Goal: Communication & Community: Connect with others

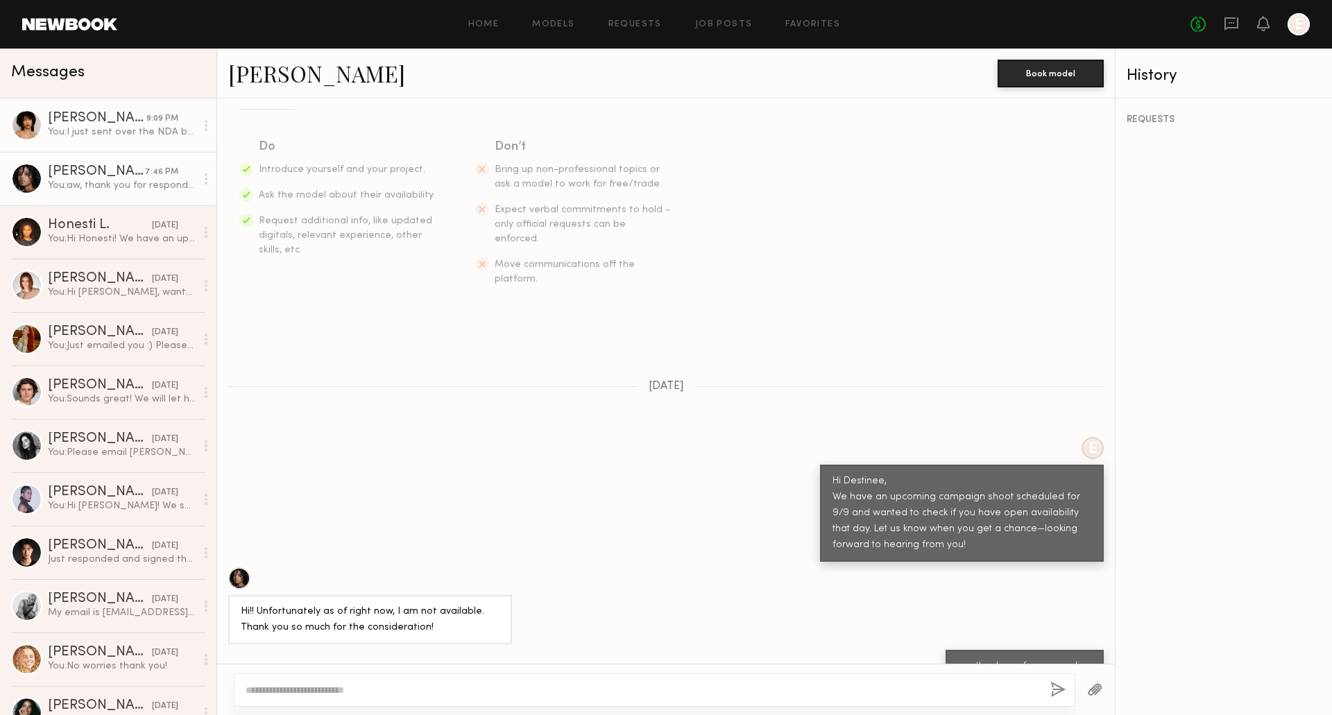
click at [93, 143] on link "[PERSON_NAME] 9:09 PM You: I just sent over the NDA but it might be in your spa…" at bounding box center [108, 125] width 216 height 53
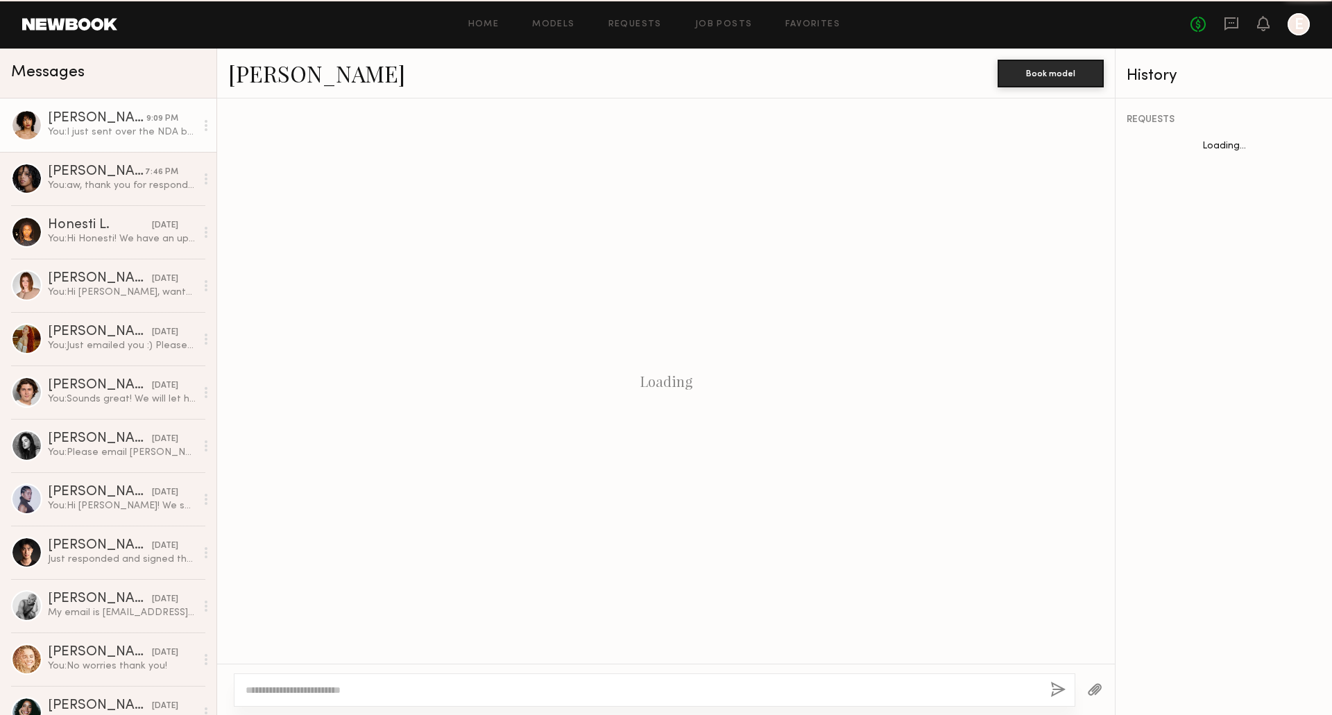
scroll to position [468, 0]
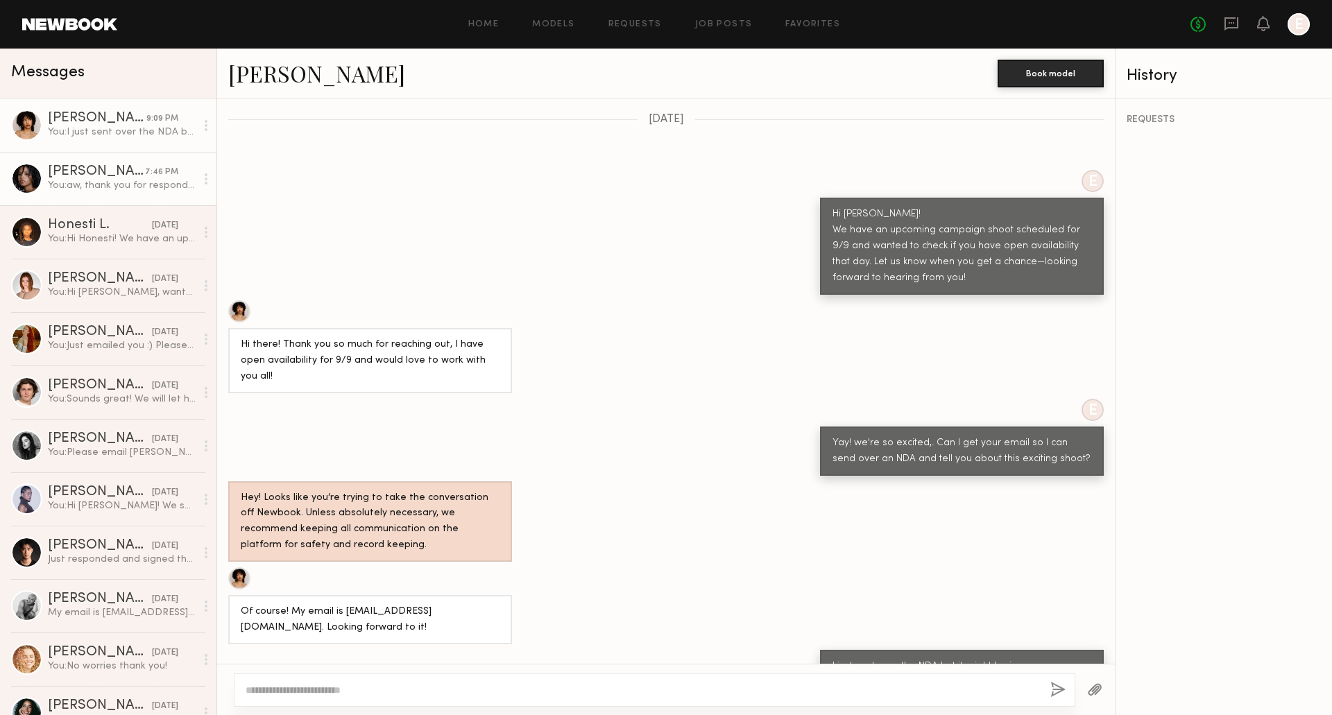
click at [114, 169] on div "[PERSON_NAME]" at bounding box center [96, 172] width 97 height 14
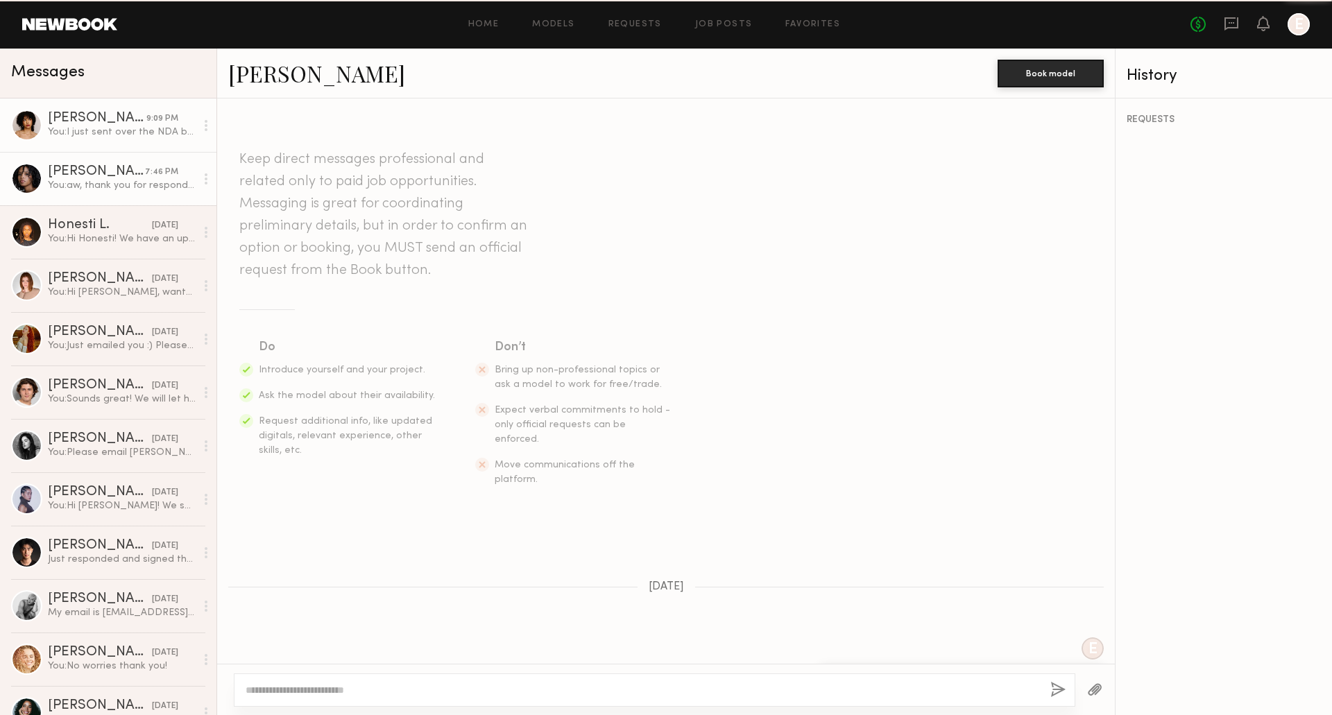
scroll to position [201, 0]
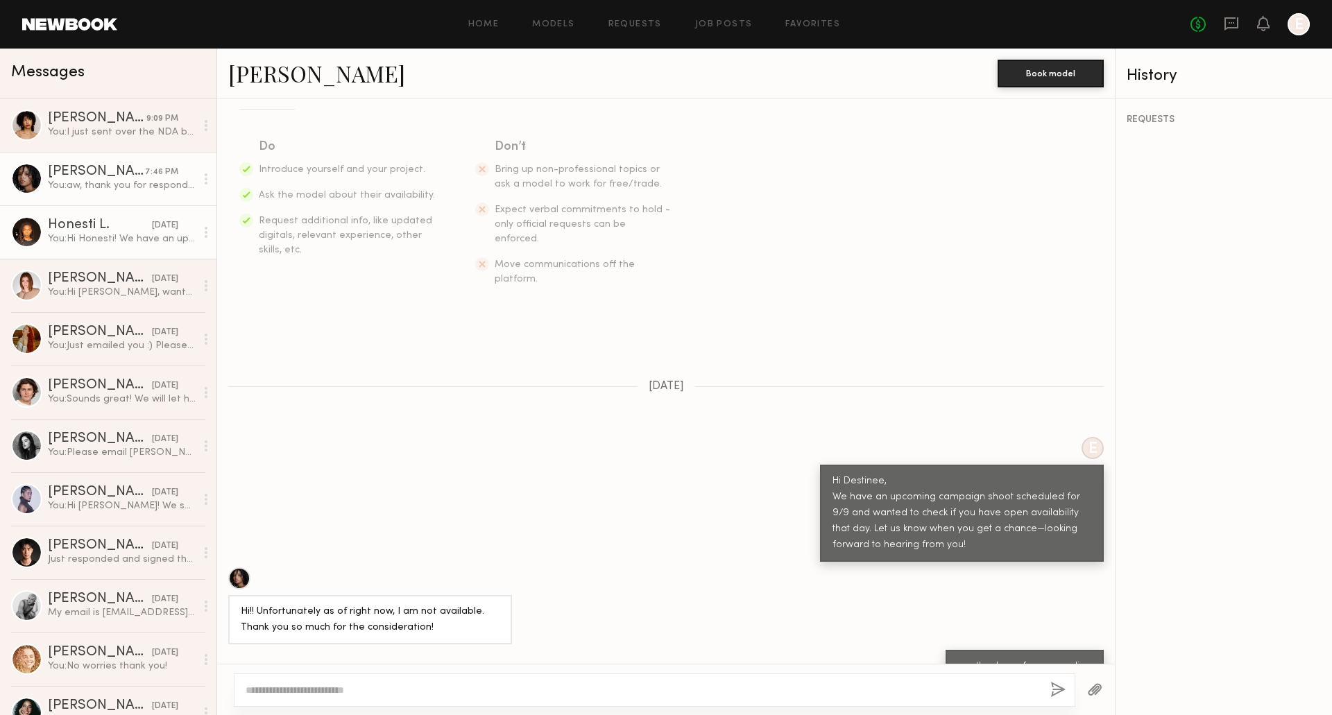
click at [109, 227] on div "Honesti L." at bounding box center [100, 226] width 104 height 14
